Goal: Task Accomplishment & Management: Use online tool/utility

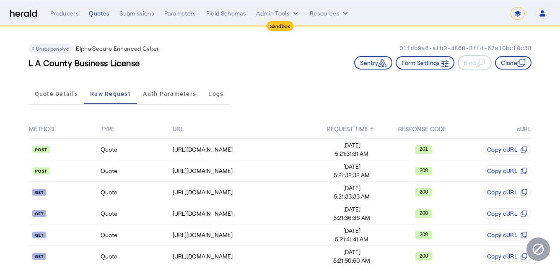
select select "*******"
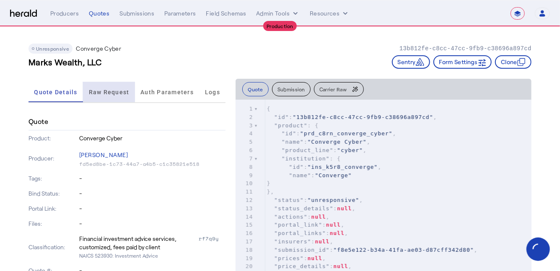
click at [103, 91] on span "Raw Request" at bounding box center [109, 92] width 41 height 6
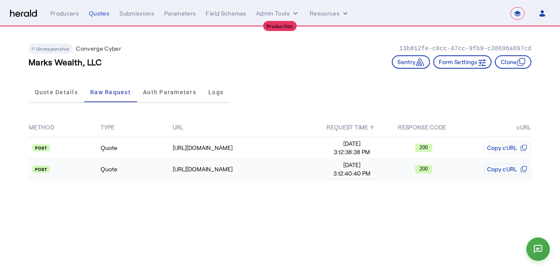
click at [144, 159] on td "Quote" at bounding box center [136, 169] width 72 height 21
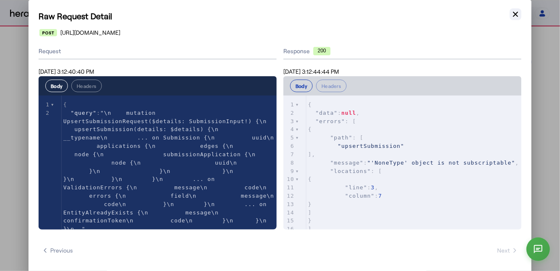
click at [517, 18] on button "Close modal" at bounding box center [516, 14] width 12 height 12
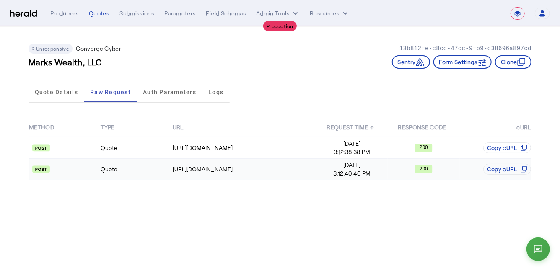
click at [131, 171] on td "Quote" at bounding box center [136, 169] width 72 height 21
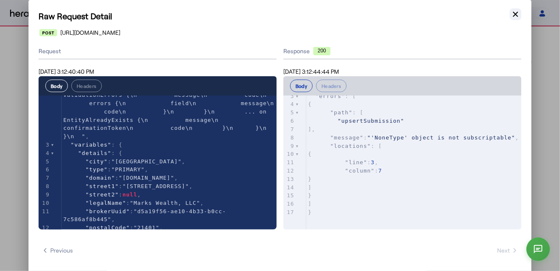
click at [517, 13] on icon "button" at bounding box center [515, 14] width 5 height 5
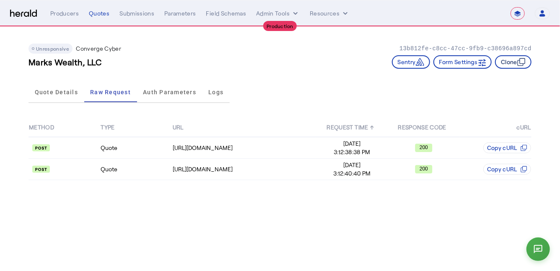
click at [513, 58] on button "Clone" at bounding box center [513, 61] width 36 height 13
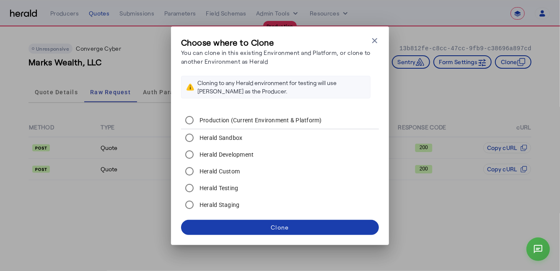
click at [229, 226] on span at bounding box center [280, 228] width 198 height 20
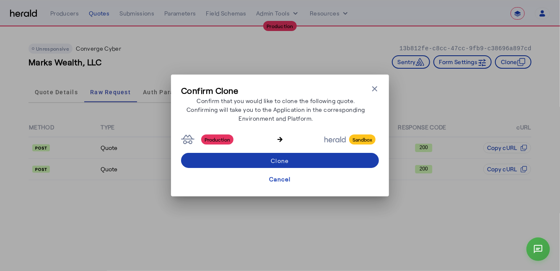
click at [293, 159] on span at bounding box center [280, 160] width 198 height 20
select select "*******"
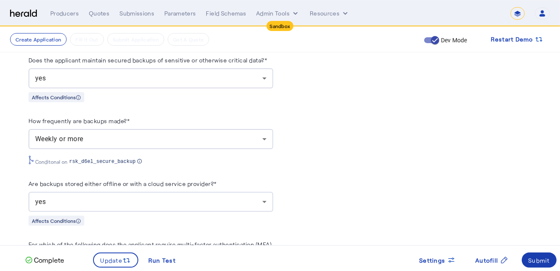
click at [532, 262] on div "Submit" at bounding box center [540, 260] width 22 height 9
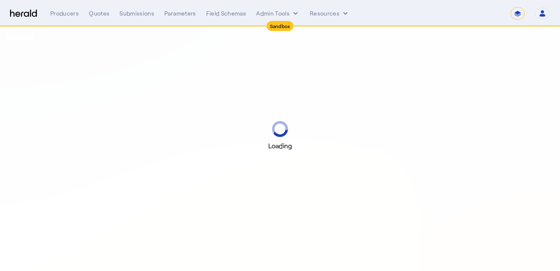
select select "*******"
select select "pfm_2v8p_herald_api"
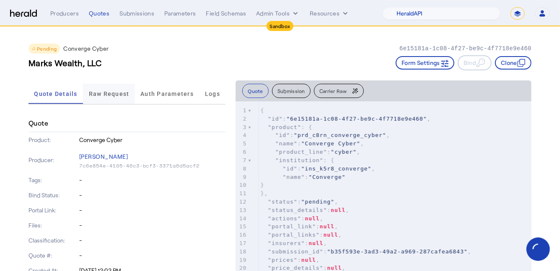
click at [112, 96] on span "Raw Request" at bounding box center [109, 94] width 41 height 6
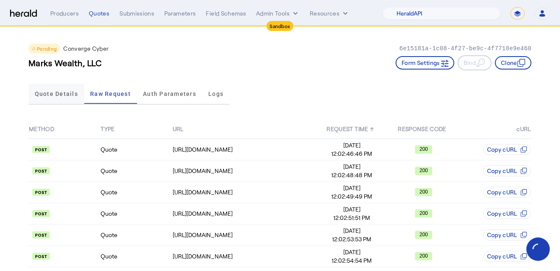
click at [57, 89] on span "Quote Details" at bounding box center [56, 94] width 43 height 20
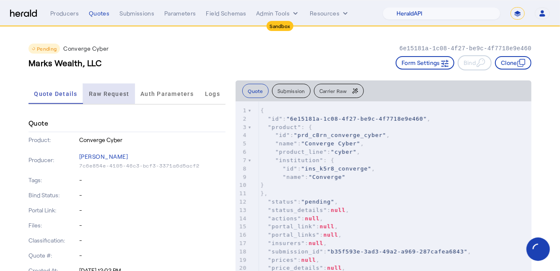
click at [99, 98] on span "Raw Request" at bounding box center [109, 94] width 41 height 20
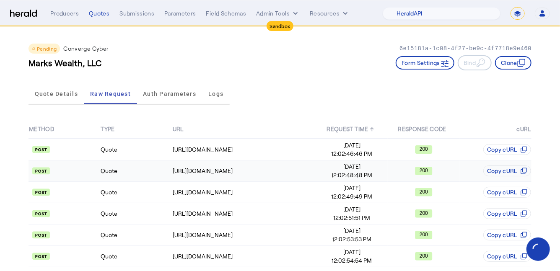
click at [106, 168] on td "Quote" at bounding box center [136, 171] width 72 height 21
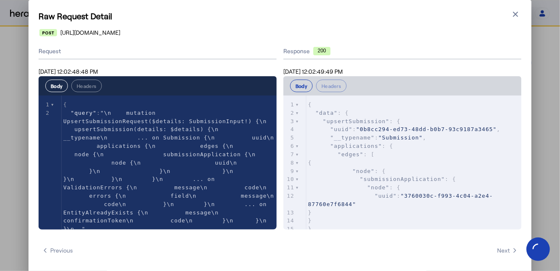
scroll to position [83, 0]
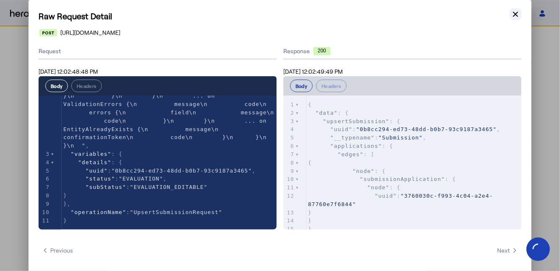
click at [515, 19] on button "Close modal" at bounding box center [516, 14] width 12 height 12
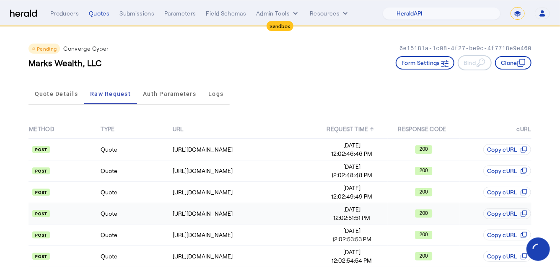
click at [134, 203] on td "Quote" at bounding box center [136, 213] width 72 height 21
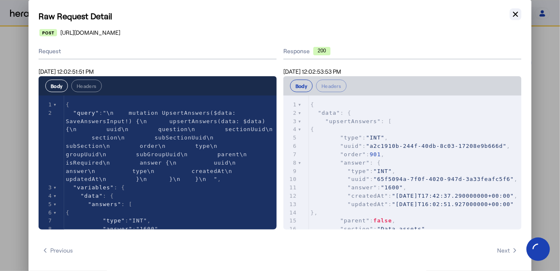
click at [516, 14] on icon "button" at bounding box center [515, 14] width 5 height 5
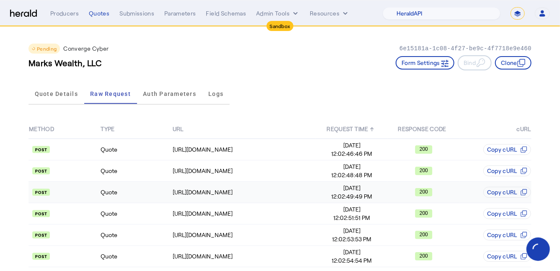
click at [153, 187] on td "Quote" at bounding box center [136, 192] width 72 height 21
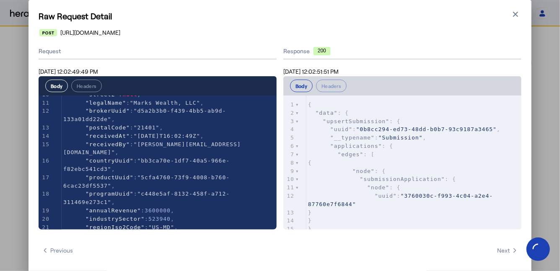
scroll to position [258, 0]
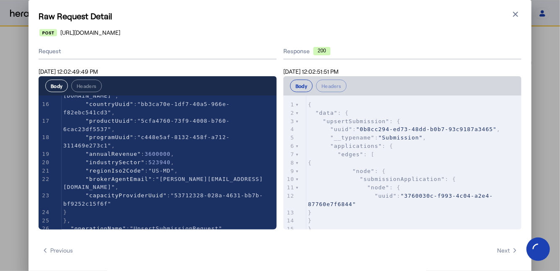
click at [511, 20] on h1 "Raw Request Detail" at bounding box center [280, 16] width 483 height 12
